Goal: Navigation & Orientation: Find specific page/section

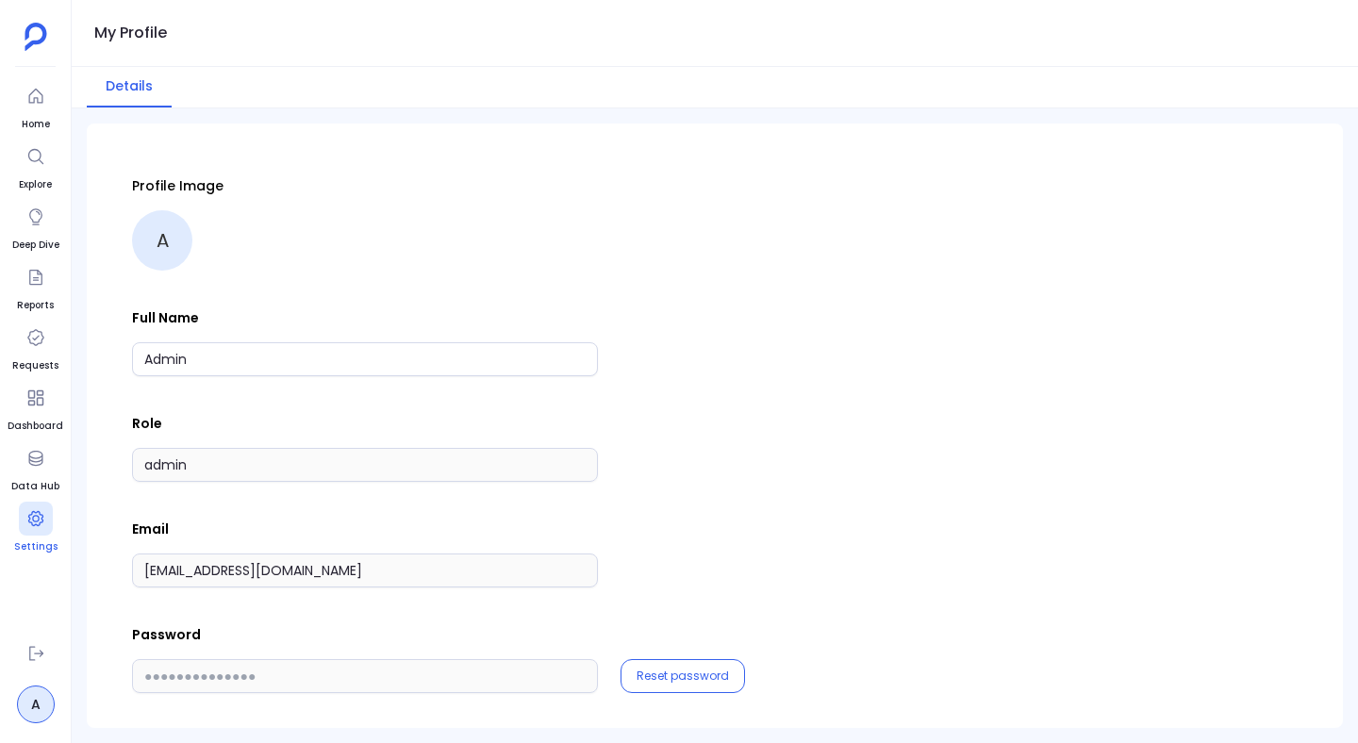
click at [24, 524] on div at bounding box center [36, 519] width 34 height 34
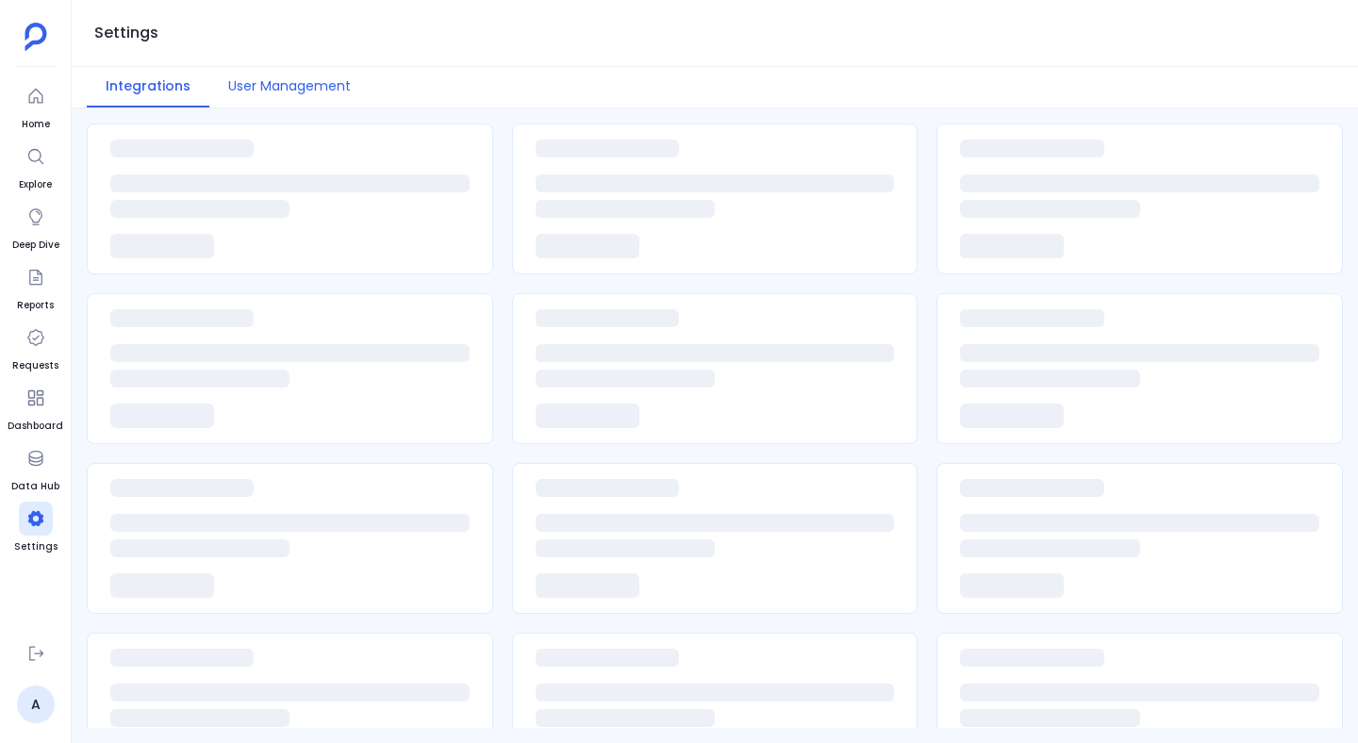
click at [280, 97] on button "User Management" at bounding box center [289, 87] width 160 height 41
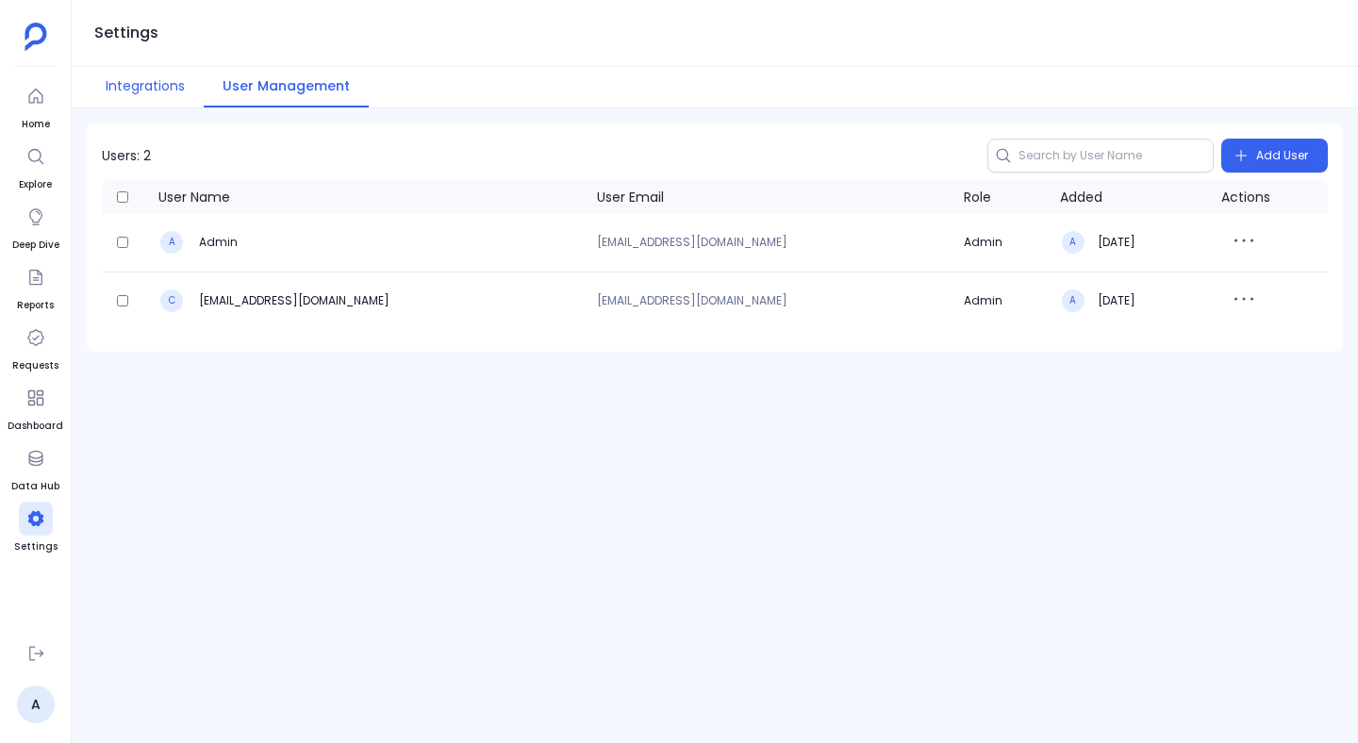
click at [182, 102] on button "Integrations" at bounding box center [145, 87] width 117 height 41
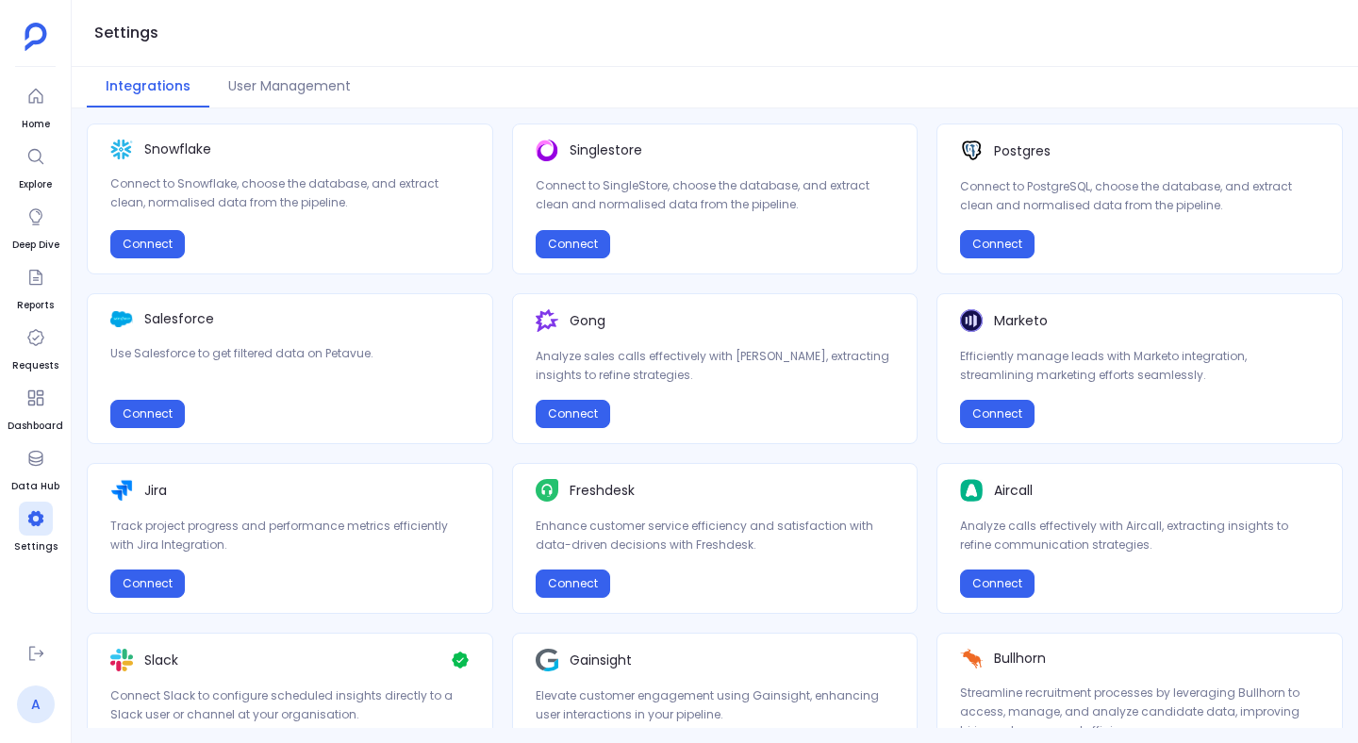
click at [41, 700] on link "A" at bounding box center [36, 705] width 38 height 38
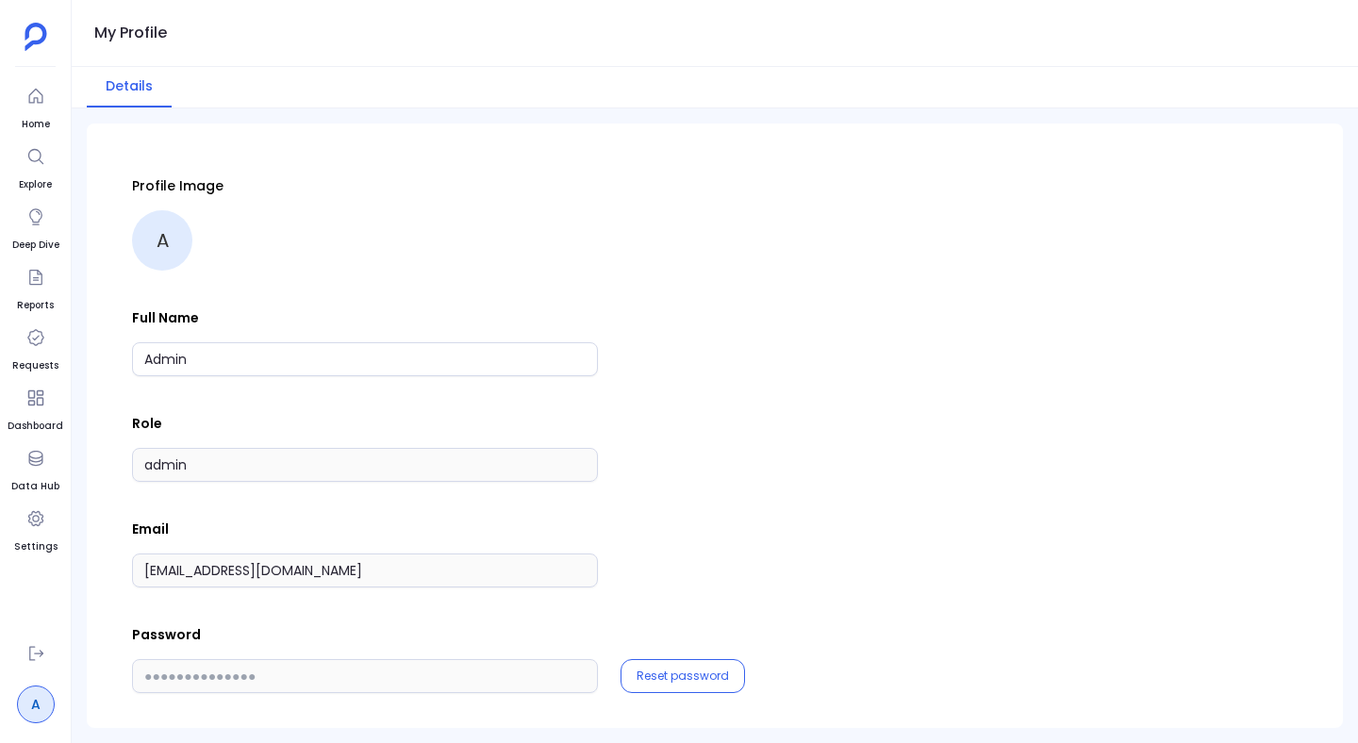
scroll to position [10, 0]
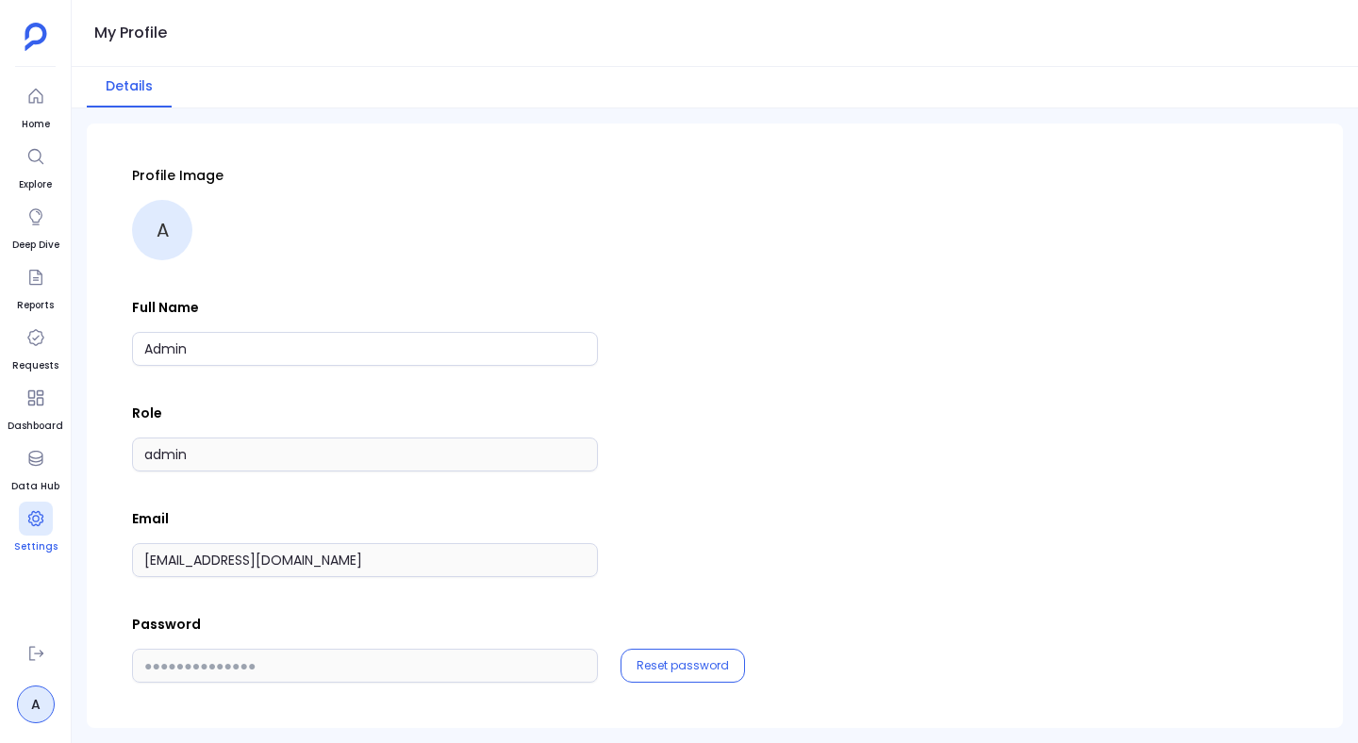
click at [43, 522] on icon at bounding box center [35, 518] width 19 height 19
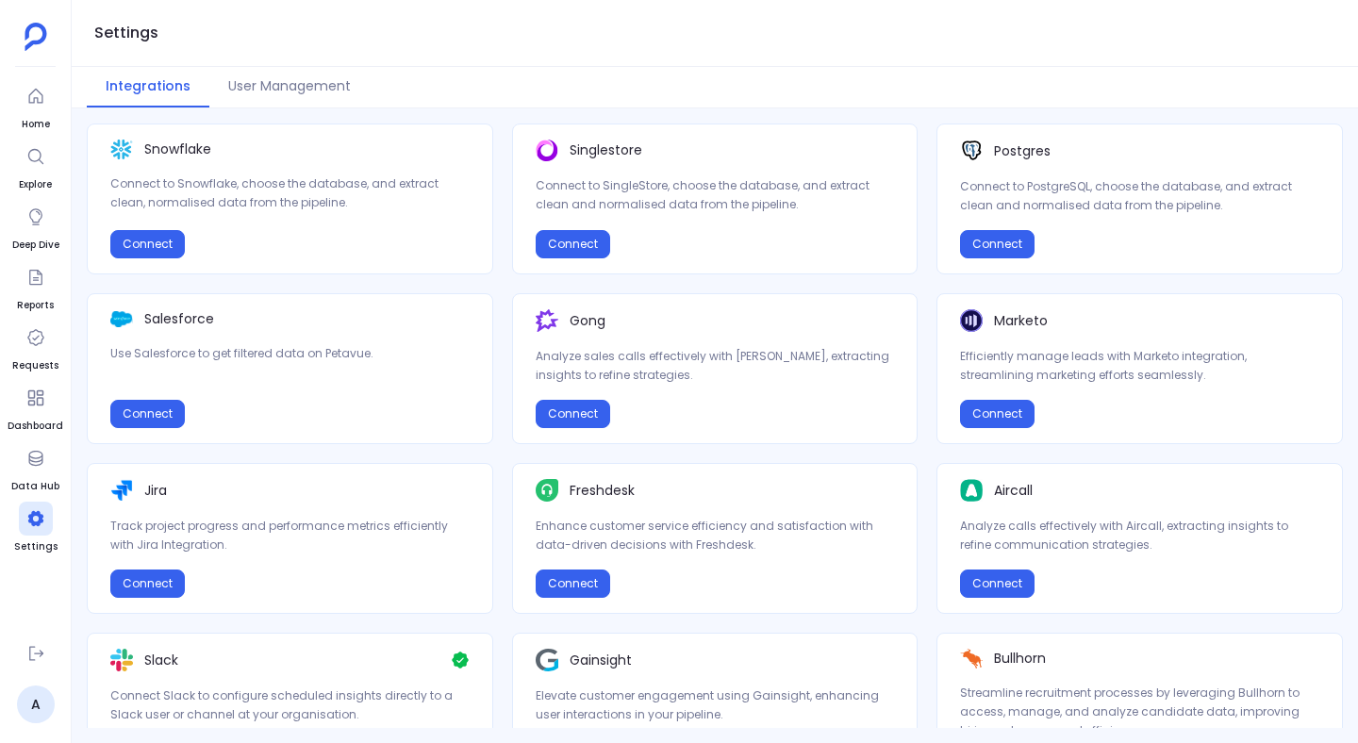
click at [39, 699] on link "A" at bounding box center [36, 705] width 38 height 38
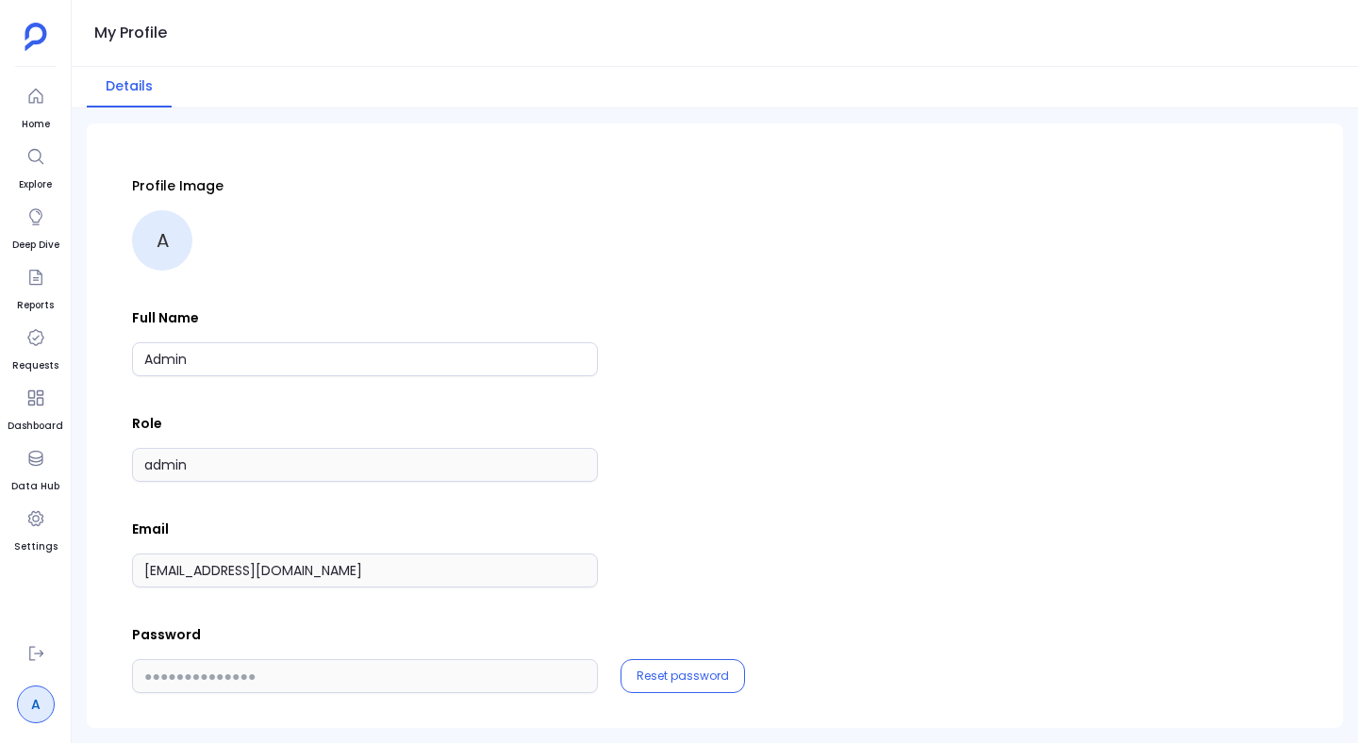
scroll to position [10, 0]
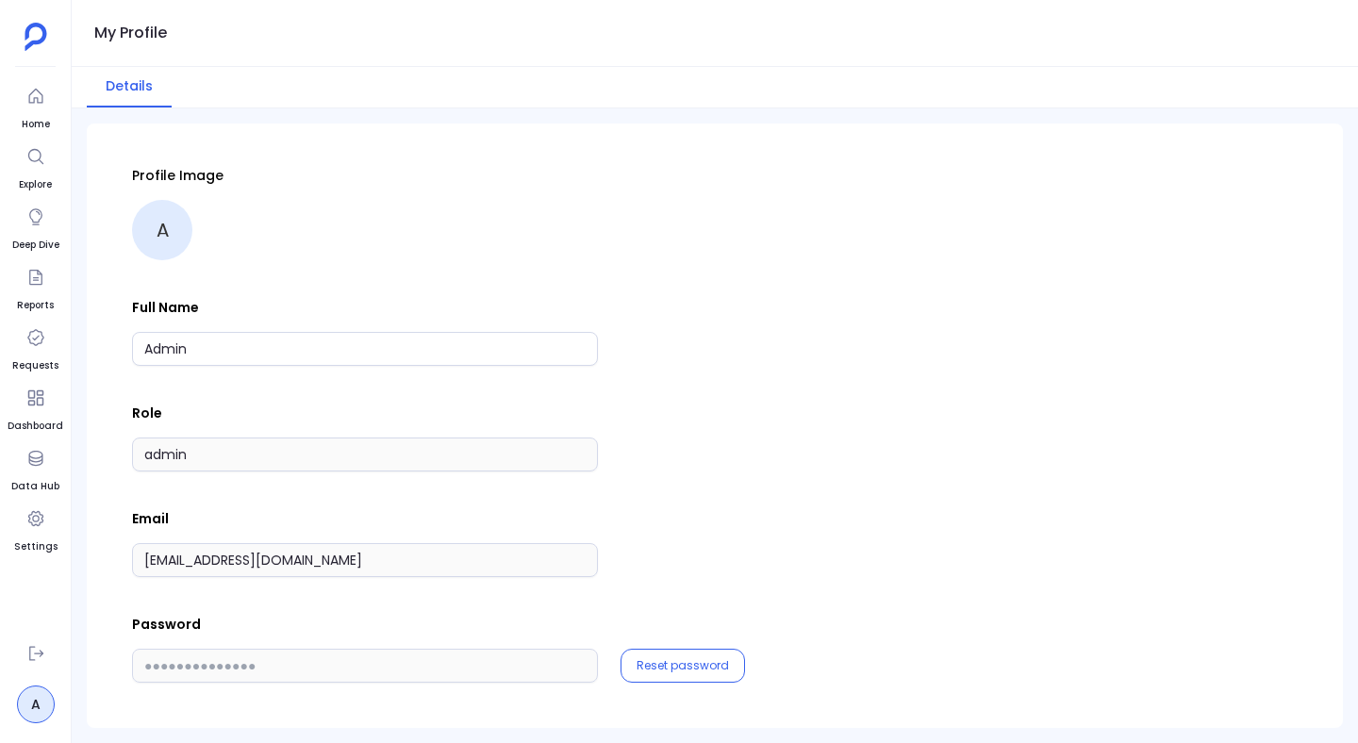
click at [745, 186] on div "Profile Image A" at bounding box center [715, 213] width 1166 height 94
